Goal: Check status

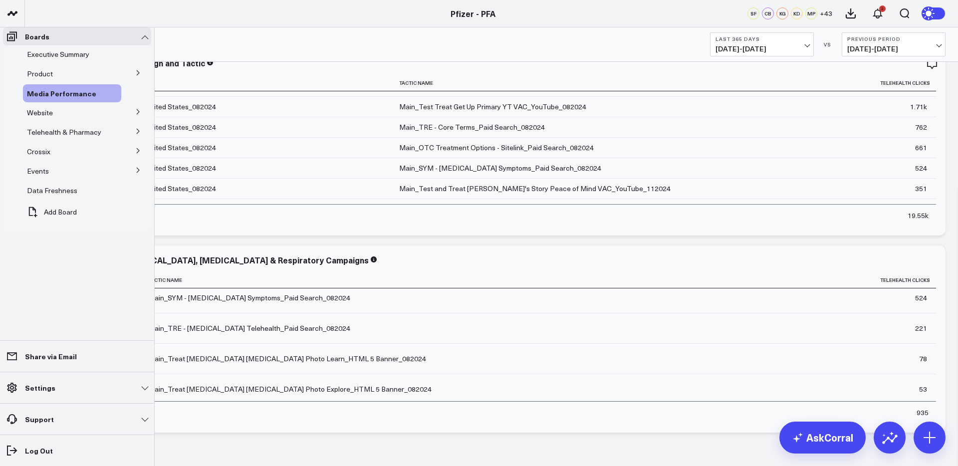
click at [136, 76] on icon at bounding box center [138, 73] width 6 height 6
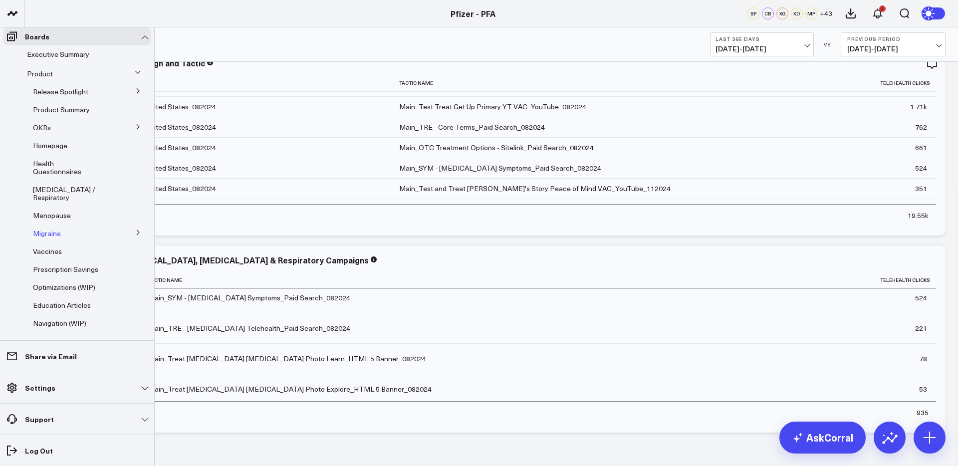
click at [52, 243] on div "Migraine" at bounding box center [75, 234] width 92 height 18
click at [50, 238] on span "Migraine" at bounding box center [47, 233] width 28 height 9
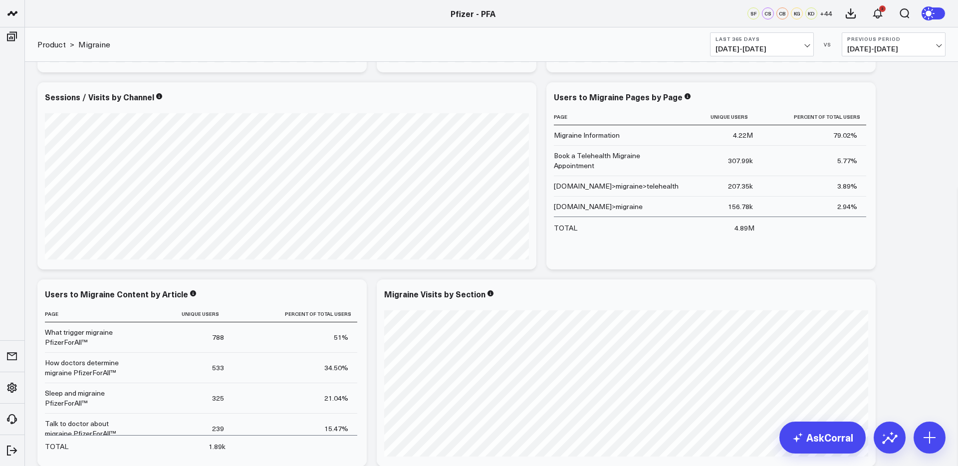
scroll to position [453, 0]
click at [862, 99] on icon at bounding box center [862, 99] width 2 height 2
click at [780, 48] on span "[DATE] - [DATE]" at bounding box center [762, 49] width 93 height 8
drag, startPoint x: 740, startPoint y: 141, endPoint x: 768, endPoint y: 142, distance: 28.4
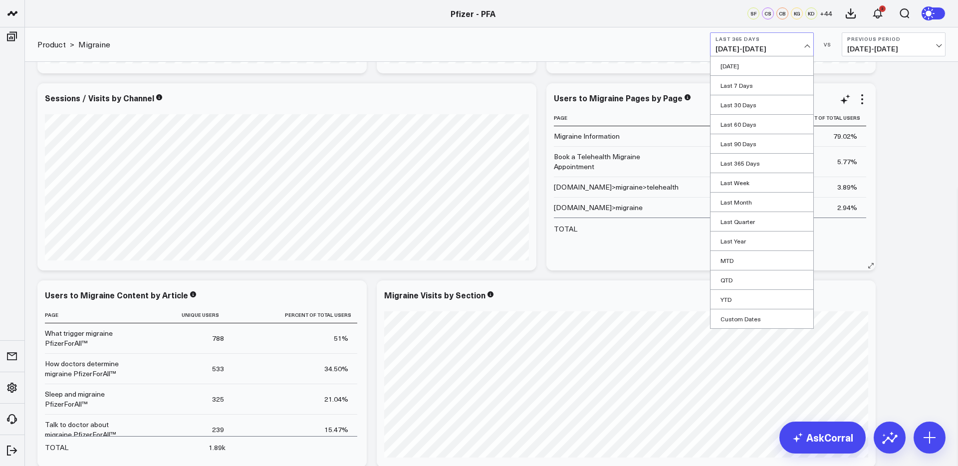
click at [740, 141] on link "Last 90 Days" at bounding box center [762, 143] width 103 height 19
